Goal: Find contact information: Find contact information

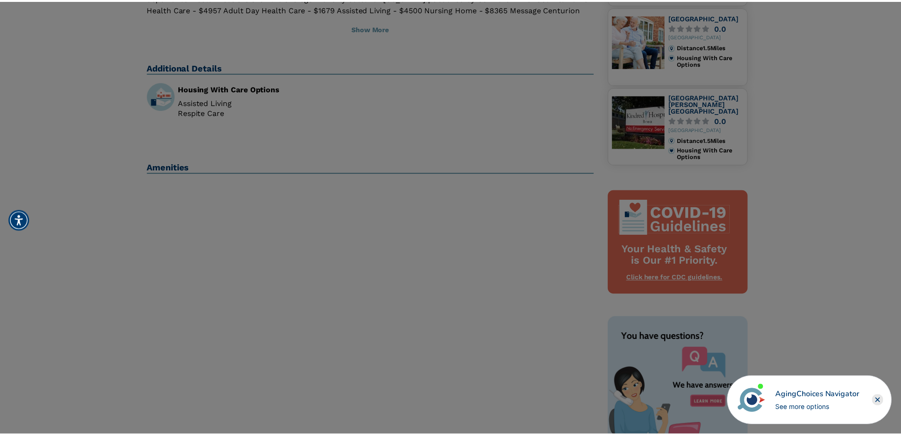
scroll to position [189, 0]
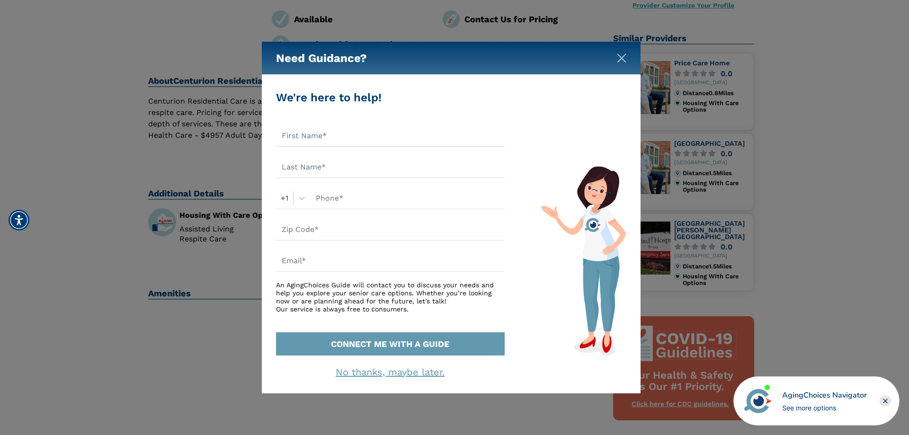
click at [617, 59] on img "Close" at bounding box center [621, 57] width 9 height 9
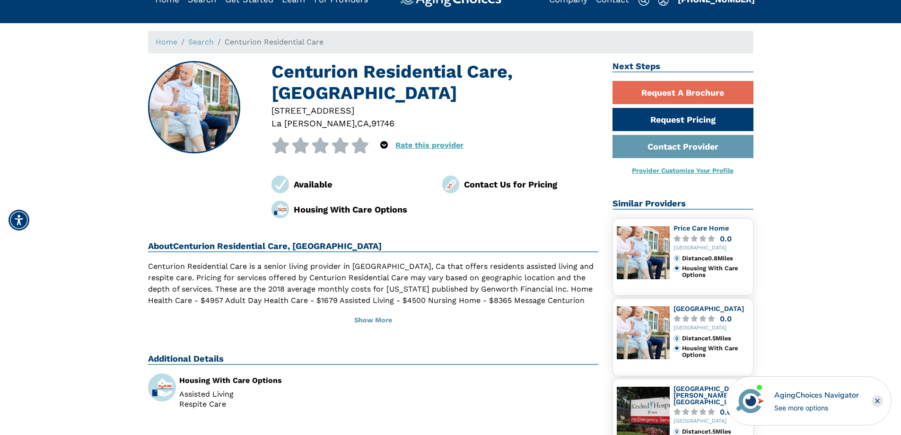
scroll to position [47, 0]
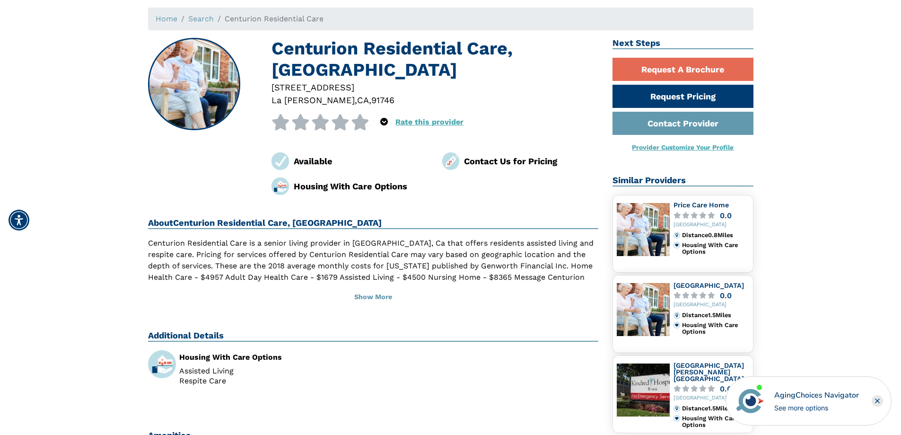
click at [492, 159] on div "Contact Us for Pricing" at bounding box center [531, 161] width 134 height 13
click at [361, 180] on div "Housing With Care Options" at bounding box center [361, 186] width 134 height 13
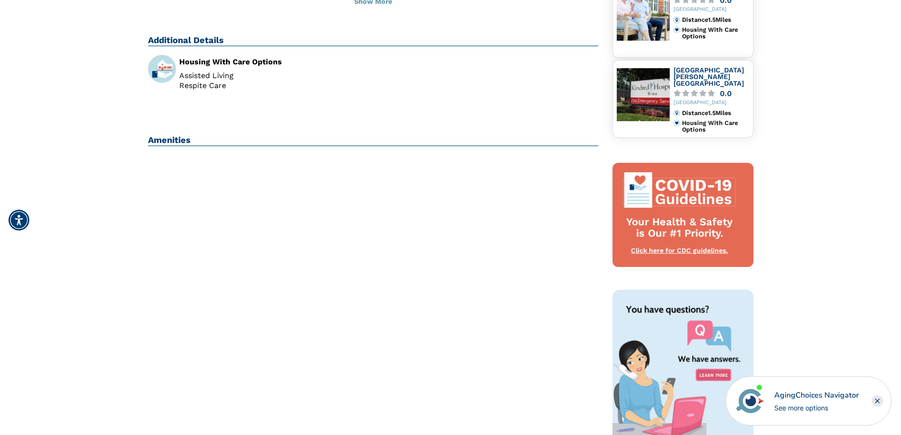
scroll to position [138, 0]
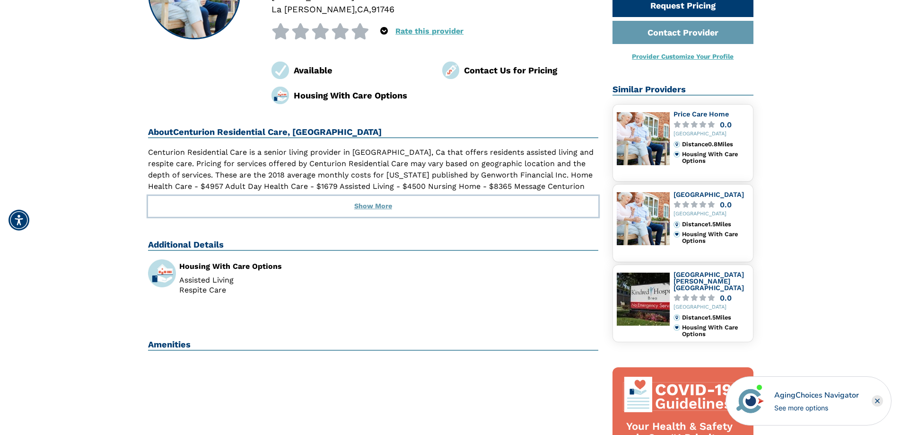
click at [375, 211] on button "Show More" at bounding box center [373, 206] width 451 height 21
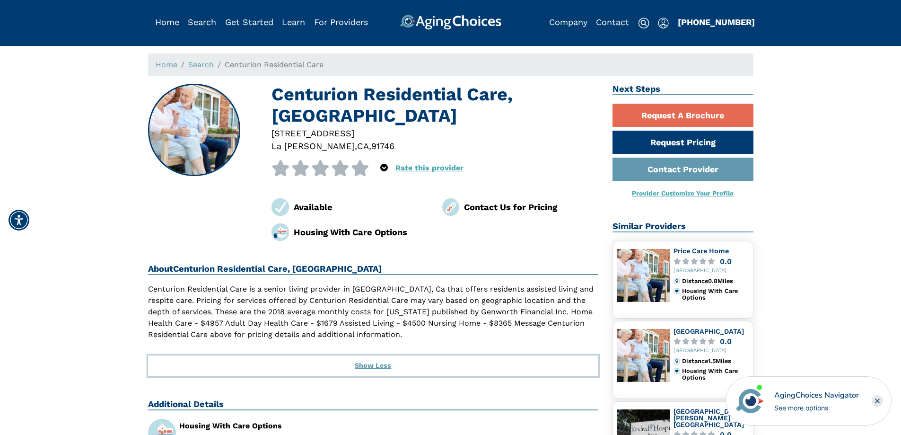
scroll to position [0, 0]
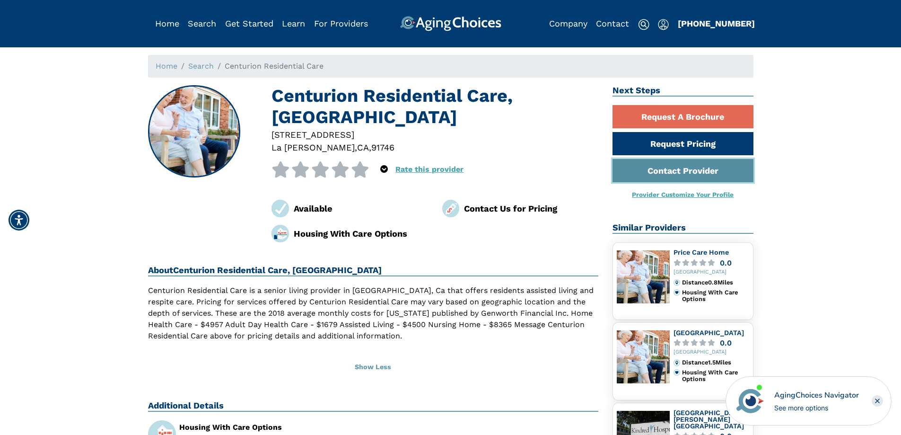
click at [675, 171] on link "Contact Provider" at bounding box center [683, 170] width 141 height 23
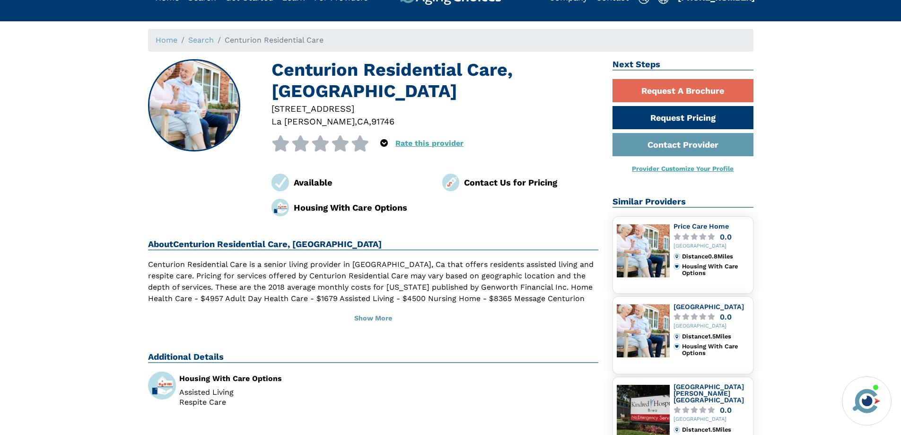
scroll to position [47, 0]
